Goal: Task Accomplishment & Management: Complete application form

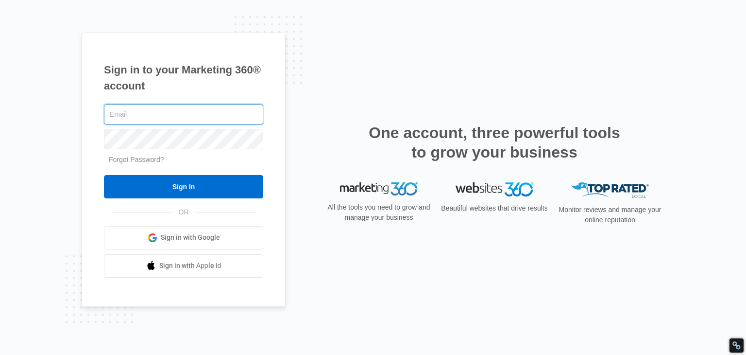
paste input "[EMAIL_ADDRESS][DOMAIN_NAME]"
type input "qualitymasonryy@gmail.com"
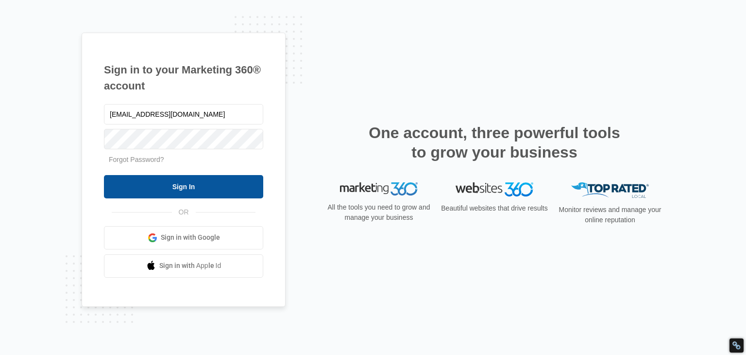
click at [172, 189] on input "Sign In" at bounding box center [183, 186] width 159 height 23
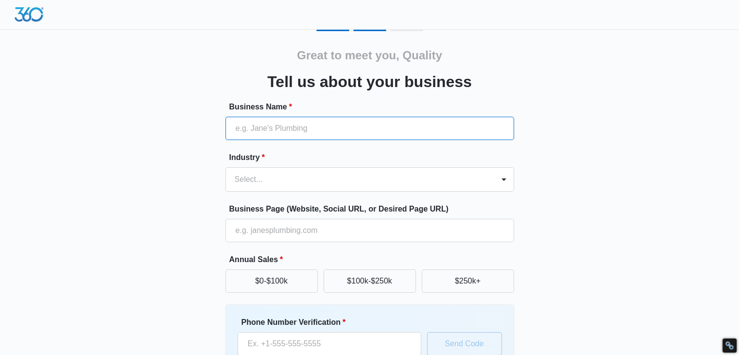
click at [296, 132] on input "Business Name *" at bounding box center [369, 128] width 289 height 23
paste input "Quality Masonry"
type input "Quality Masonry"
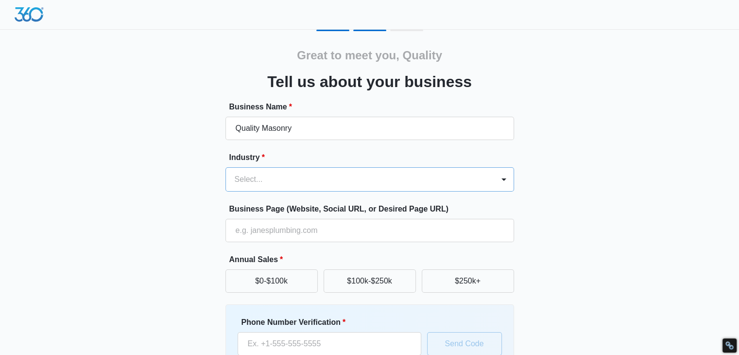
click at [273, 184] on div at bounding box center [358, 179] width 247 height 14
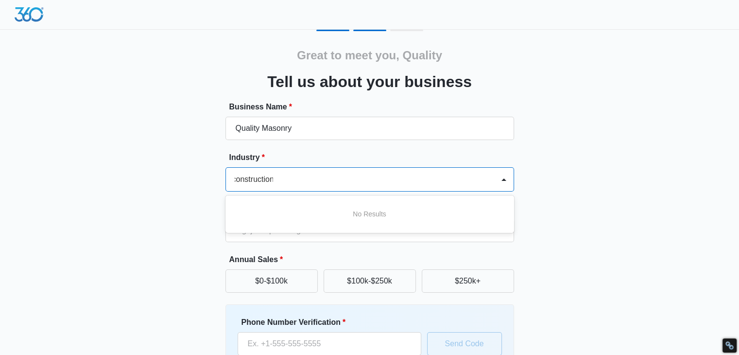
scroll to position [0, 3]
type input "construction"
click at [531, 197] on div "Great to meet you, Quality Tell us about your business Business Name * Quality …" at bounding box center [369, 227] width 583 height 394
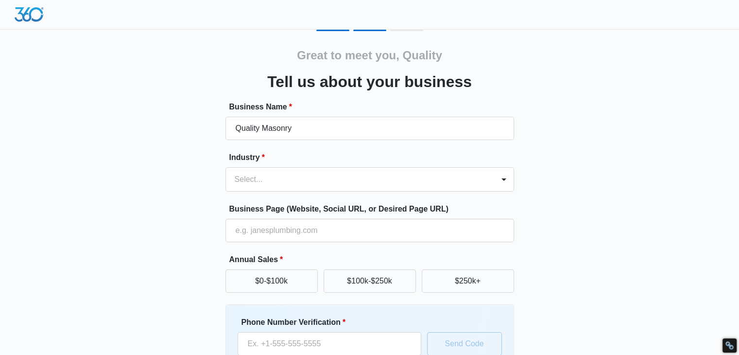
scroll to position [0, 0]
click at [275, 181] on div at bounding box center [358, 179] width 247 height 14
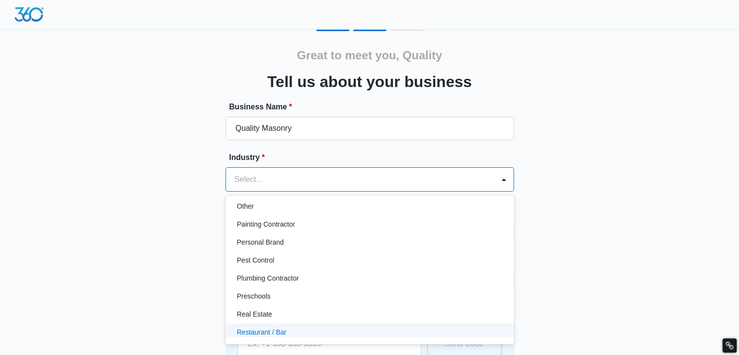
scroll to position [680, 0]
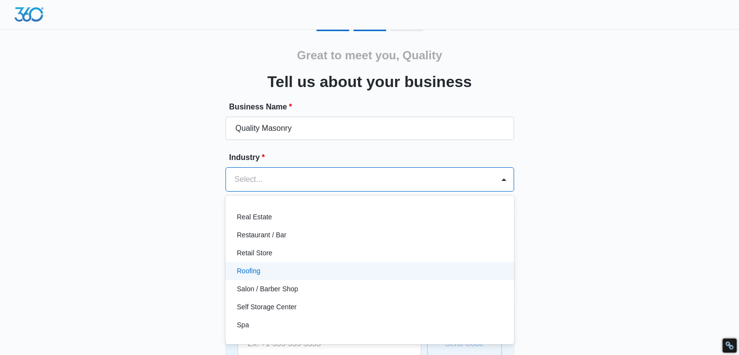
click at [273, 276] on div "Roofing" at bounding box center [369, 271] width 289 height 18
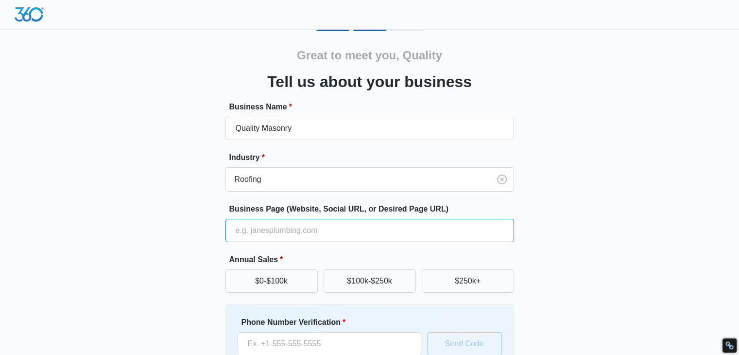
click at [280, 234] on input "Business Page (Website, Social URL, or Desired Page URL)" at bounding box center [369, 230] width 289 height 23
paste input "[URL][DOMAIN_NAME]"
type input "[URL][DOMAIN_NAME]"
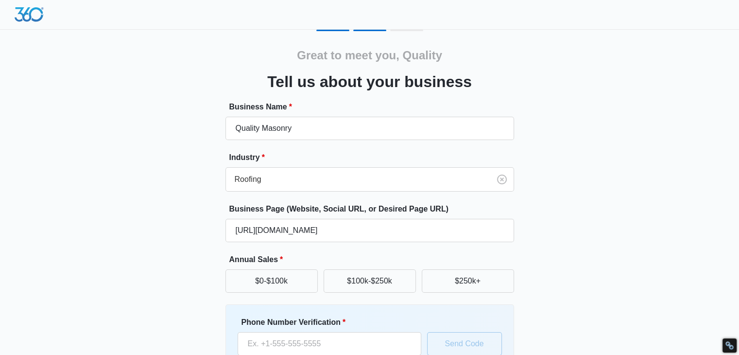
click at [155, 229] on div "Great to meet you, Quality Tell us about your business Business Name * Quality …" at bounding box center [369, 227] width 583 height 394
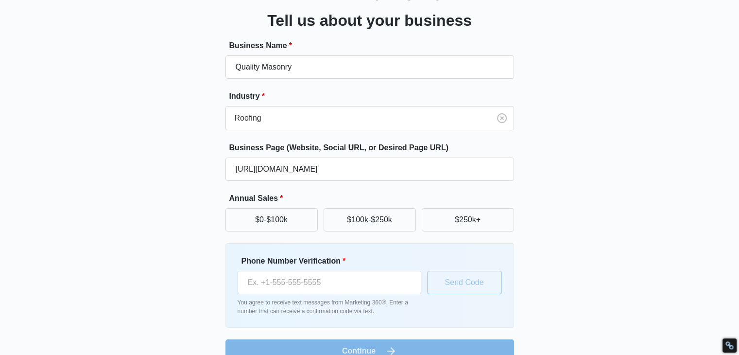
scroll to position [80, 0]
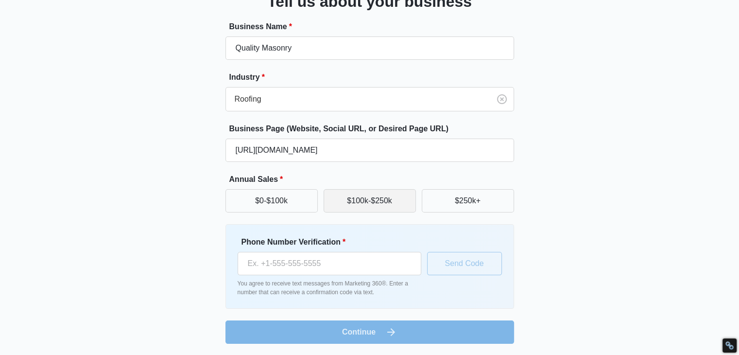
click at [381, 202] on button "$100k-$250k" at bounding box center [370, 200] width 92 height 23
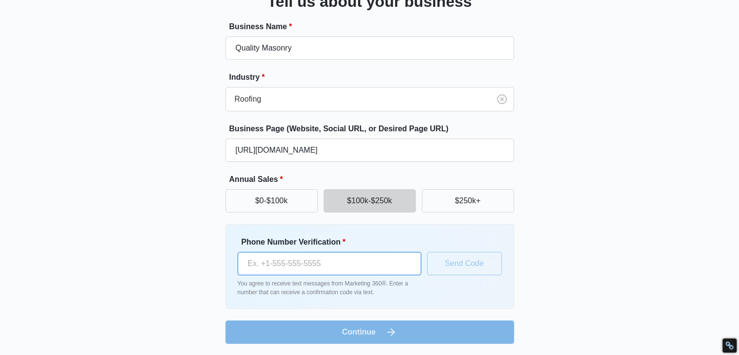
click at [299, 263] on input "Phone Number Verification *" at bounding box center [330, 263] width 184 height 23
paste input "021844331"
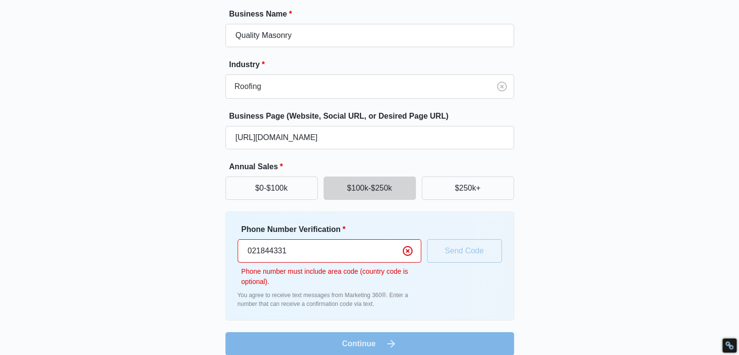
scroll to position [104, 0]
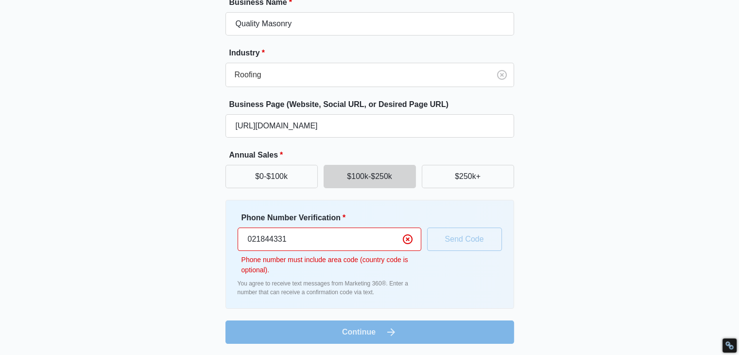
click at [245, 242] on input "021844331" at bounding box center [330, 238] width 184 height 23
type input "[PHONE_NUMBER]"
click at [306, 240] on input "[PHONE_NUMBER]" at bounding box center [330, 238] width 184 height 23
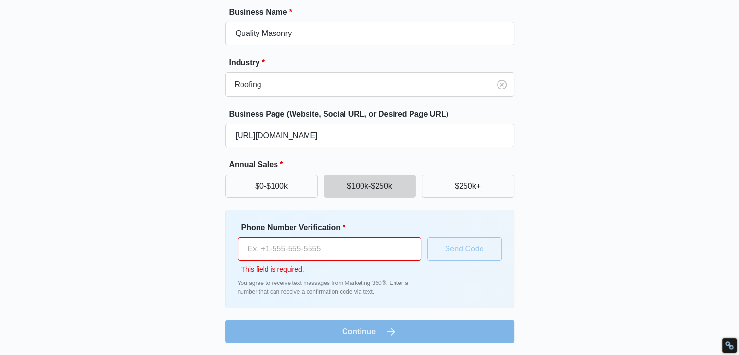
scroll to position [94, 0]
paste input "[PHONE_NUMBER]"
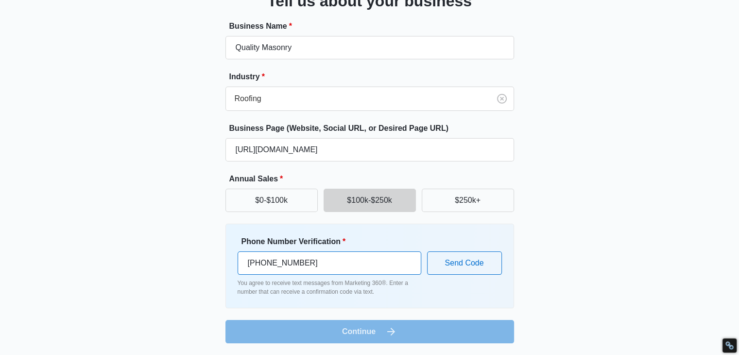
scroll to position [80, 0]
type input "[PHONE_NUMBER]"
drag, startPoint x: 361, startPoint y: 327, endPoint x: 376, endPoint y: 317, distance: 18.3
click at [360, 327] on form "Business Name * Quality Masonry Industry * Roofing Business Page (Website, Soci…" at bounding box center [369, 182] width 289 height 323
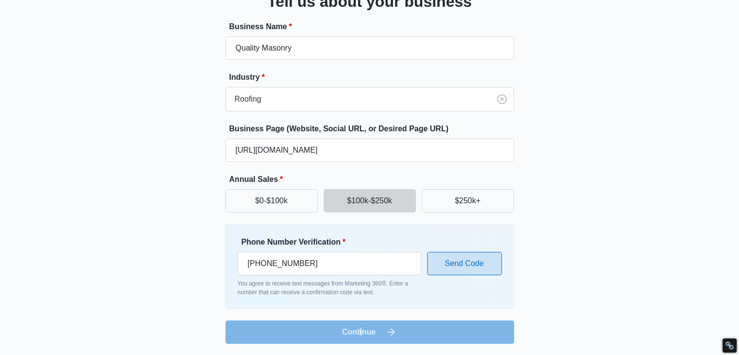
click at [455, 264] on button "Send Code" at bounding box center [464, 263] width 75 height 23
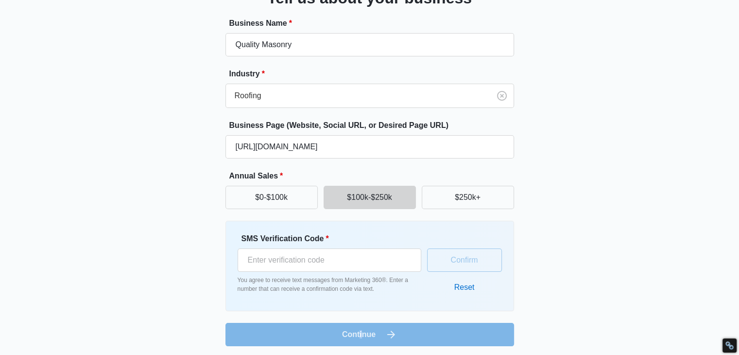
scroll to position [86, 0]
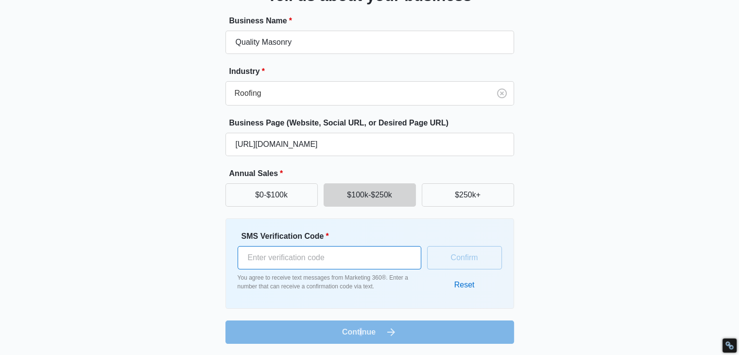
click at [292, 258] on input "SMS Verification Code *" at bounding box center [330, 257] width 184 height 23
click at [407, 251] on input "1" at bounding box center [330, 257] width 184 height 23
type input "0"
click at [406, 266] on input "0" at bounding box center [330, 257] width 184 height 23
click at [316, 255] on input "0" at bounding box center [330, 257] width 184 height 23
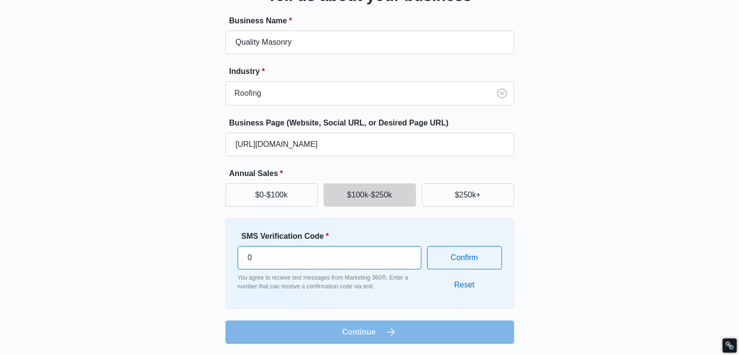
click at [316, 255] on input "0" at bounding box center [330, 257] width 184 height 23
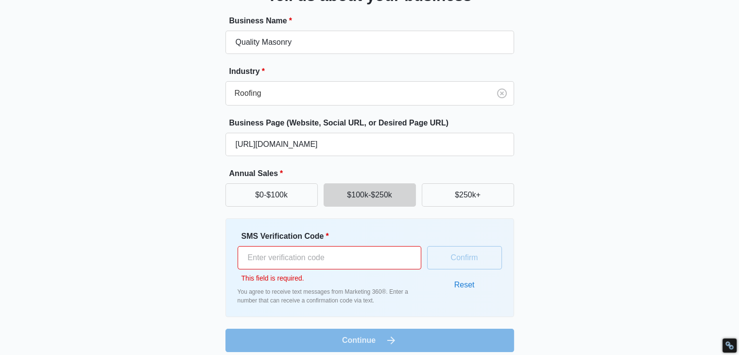
click at [462, 282] on button "Reset" at bounding box center [465, 284] width 40 height 23
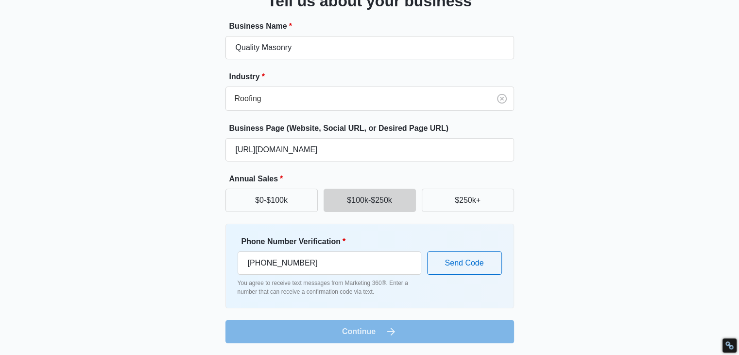
scroll to position [80, 0]
click at [335, 254] on input "[PHONE_NUMBER]" at bounding box center [330, 263] width 184 height 23
click at [466, 261] on button "Send Code" at bounding box center [464, 263] width 75 height 23
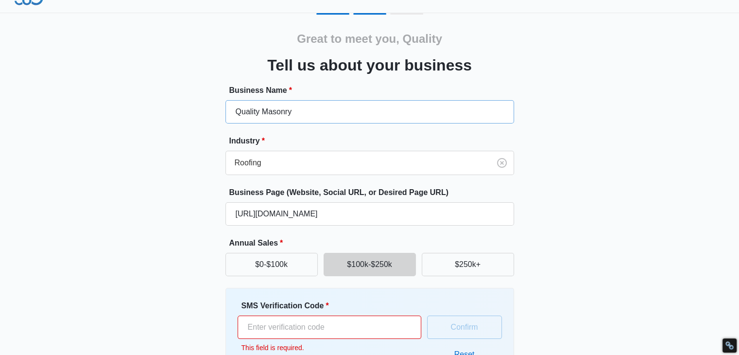
scroll to position [0, 0]
